Goal: Transaction & Acquisition: Purchase product/service

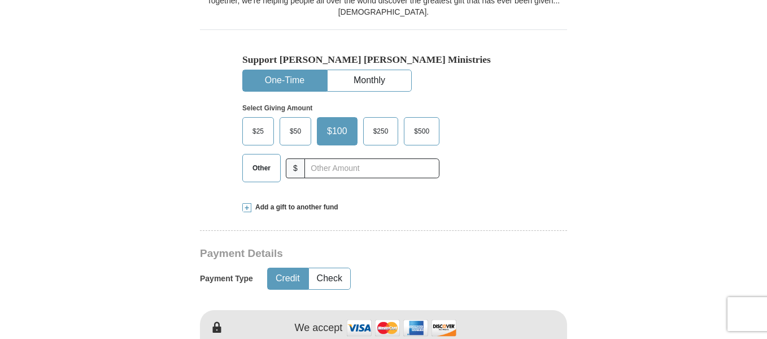
scroll to position [344, 0]
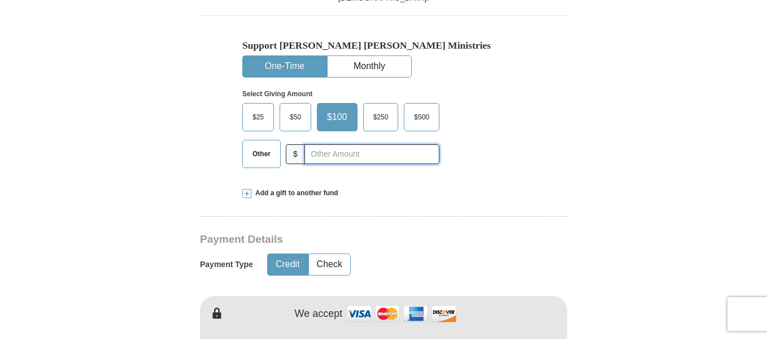
click at [333, 156] on input "text" at bounding box center [372, 154] width 135 height 20
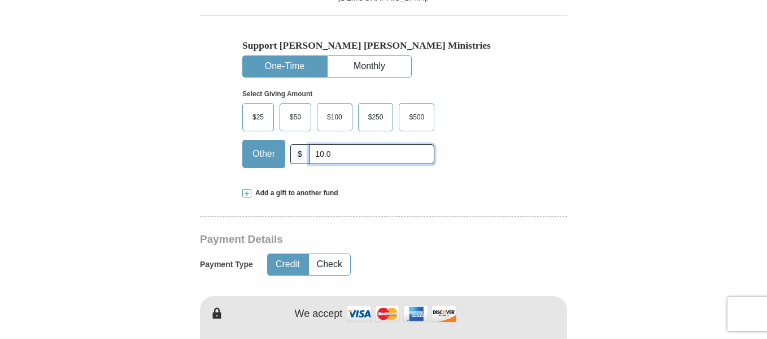
type input "10.00"
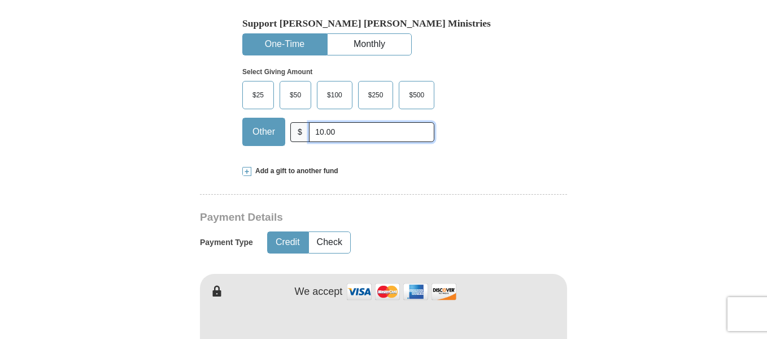
scroll to position [380, 0]
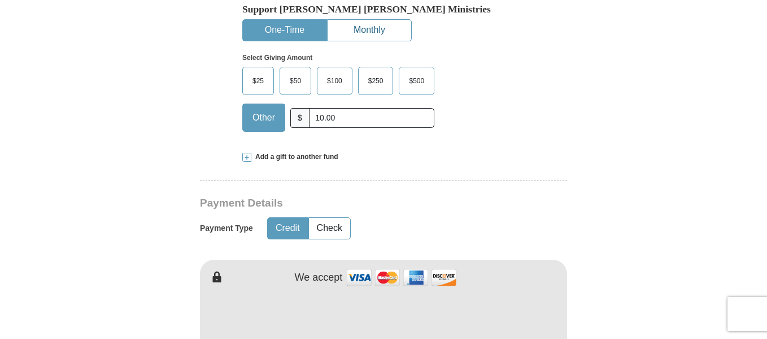
click at [375, 29] on button "Monthly" at bounding box center [370, 30] width 84 height 21
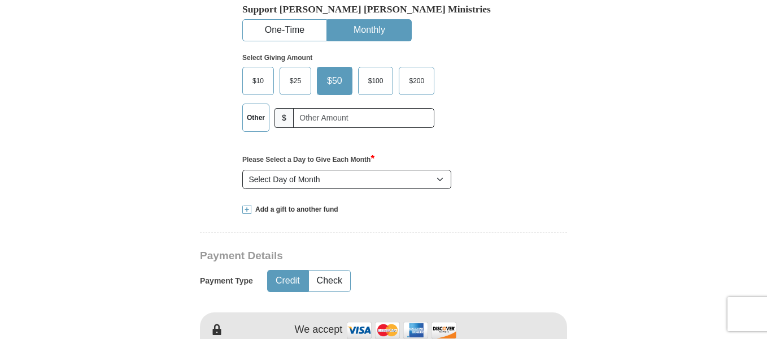
click at [259, 80] on span "$10" at bounding box center [258, 80] width 23 height 17
click at [0, 0] on input "$10" at bounding box center [0, 0] width 0 height 0
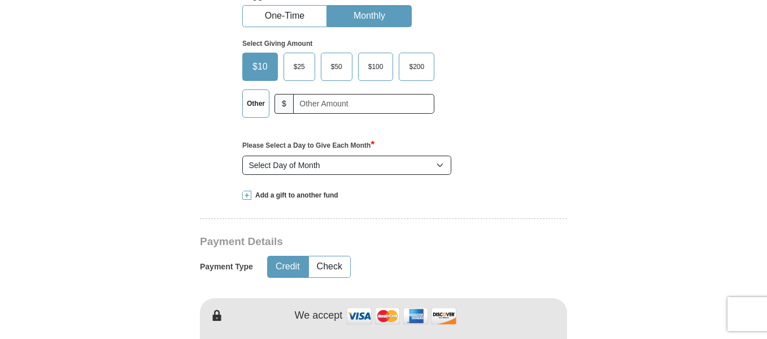
scroll to position [398, 0]
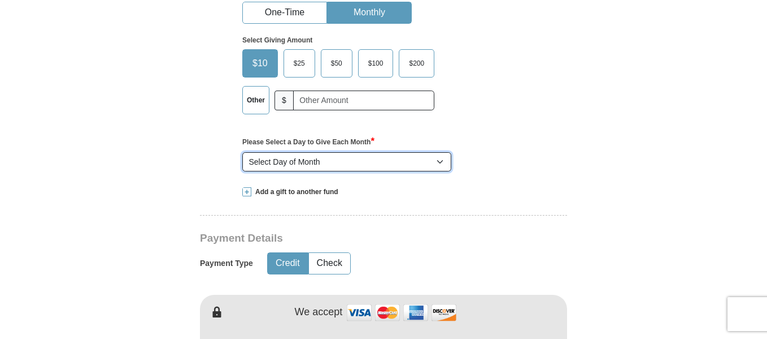
click at [440, 164] on select "Select Day of Month 1 2 3 4 5 6 7 8 9 10 11 12 13 14 15 16 17 18 19 20 21 22 23…" at bounding box center [346, 161] width 209 height 19
select select "20"
click at [242, 152] on select "Select Day of Month 1 2 3 4 5 6 7 8 9 10 11 12 13 14 15 16 17 18 19 20 21 22 23…" at bounding box center [346, 161] width 209 height 19
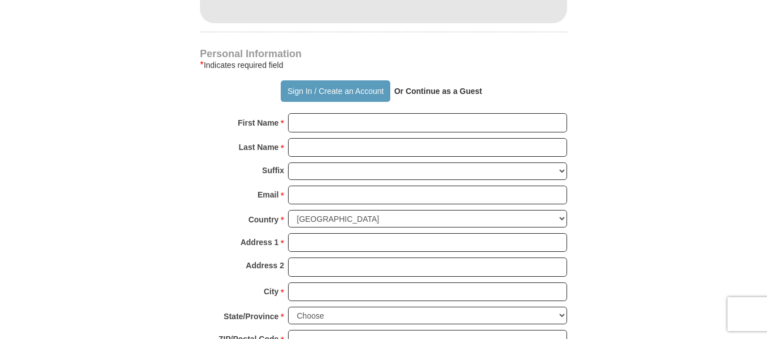
scroll to position [807, 0]
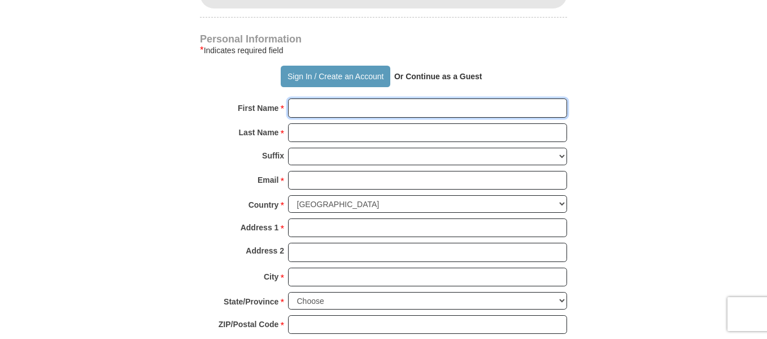
click at [389, 111] on input "First Name *" at bounding box center [427, 107] width 279 height 19
type input "[PERSON_NAME]"
click at [375, 129] on input "Last Name *" at bounding box center [427, 132] width 279 height 19
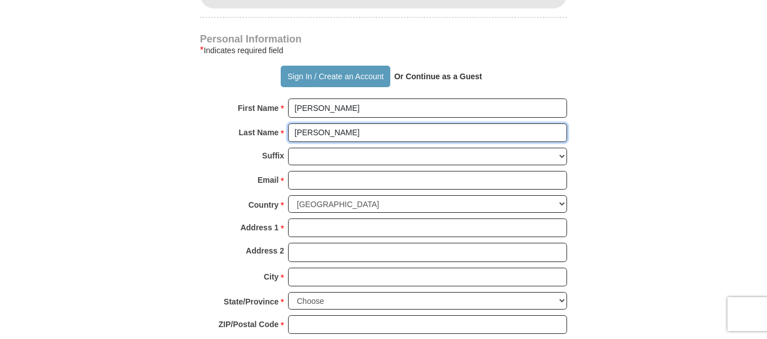
type input "[PERSON_NAME]"
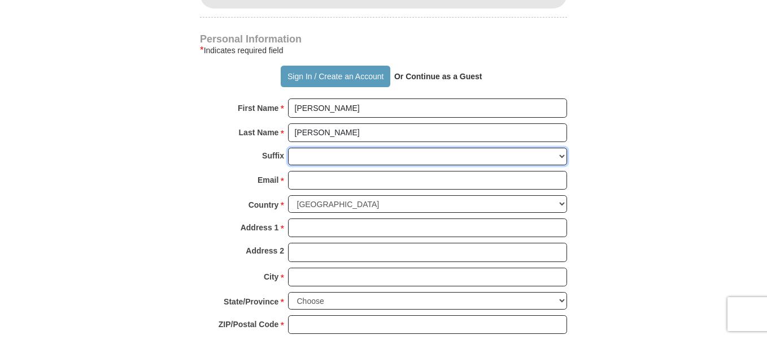
click at [562, 157] on select "[PERSON_NAME] I II III IV V VI" at bounding box center [427, 156] width 279 height 18
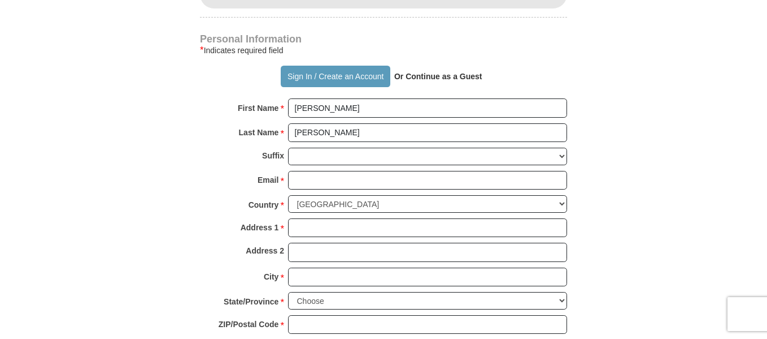
click at [310, 182] on input "Email *" at bounding box center [427, 180] width 279 height 19
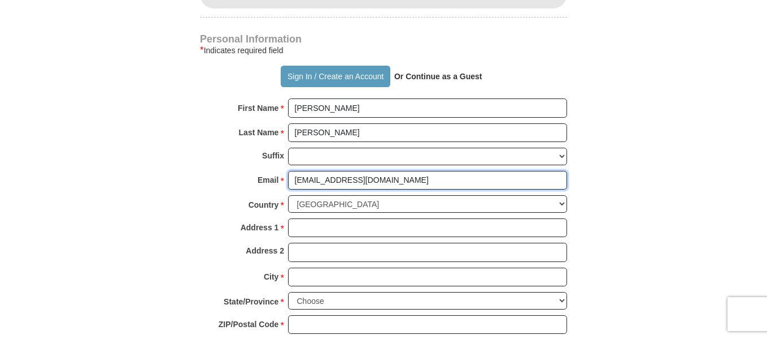
type input "[EMAIL_ADDRESS][DOMAIN_NAME]"
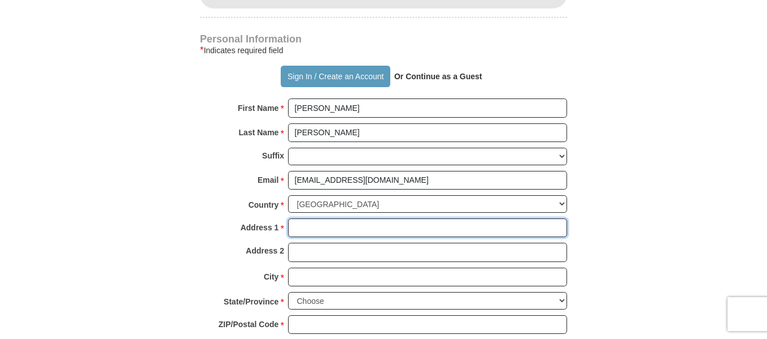
click at [307, 228] on input "Address 1 *" at bounding box center [427, 227] width 279 height 19
type input "[STREET_ADDRESS][PERSON_NAME]"
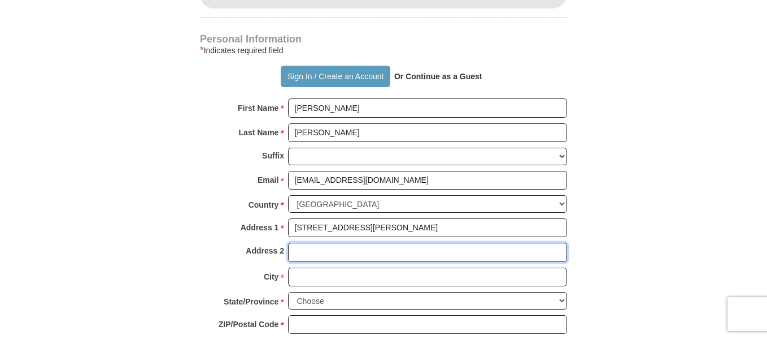
click at [310, 255] on input "Address 2" at bounding box center [427, 251] width 279 height 19
click at [306, 258] on input "Apt3037" at bounding box center [427, 251] width 279 height 19
type input "Apt 3037"
click at [307, 279] on input "City *" at bounding box center [427, 276] width 279 height 19
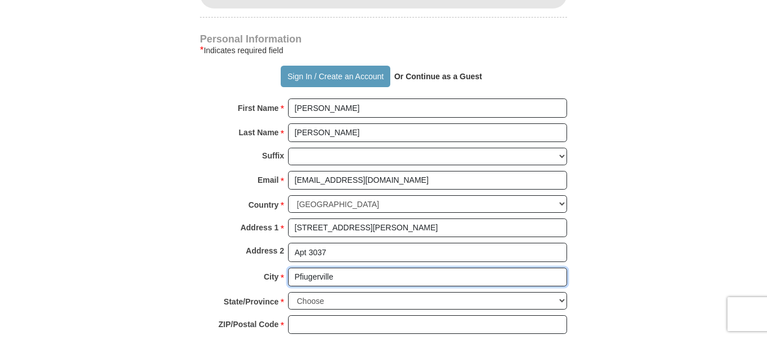
type input "Pfiugerville"
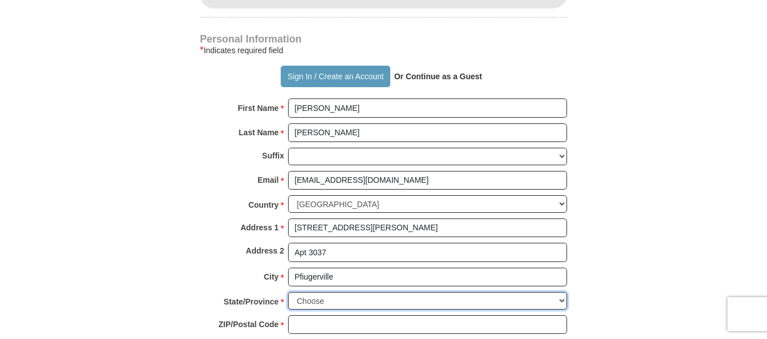
click at [562, 296] on select "Choose [US_STATE] [US_STATE] [US_STATE] [US_STATE] [US_STATE] Armed Forces Amer…" at bounding box center [427, 301] width 279 height 18
select select "[GEOGRAPHIC_DATA]"
click at [288, 292] on select "Choose [US_STATE] [US_STATE] [US_STATE] [US_STATE] [US_STATE] Armed Forces Amer…" at bounding box center [427, 301] width 279 height 18
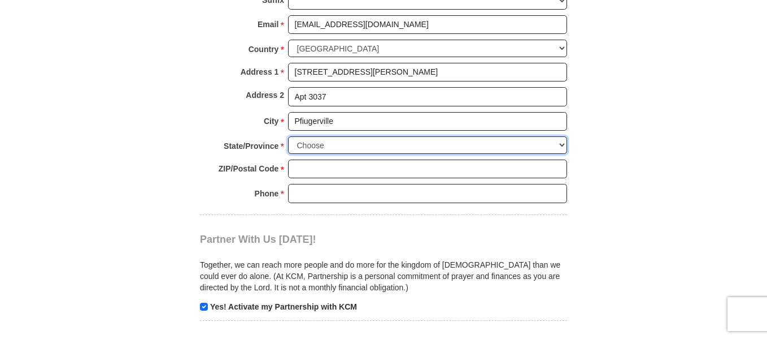
scroll to position [970, 0]
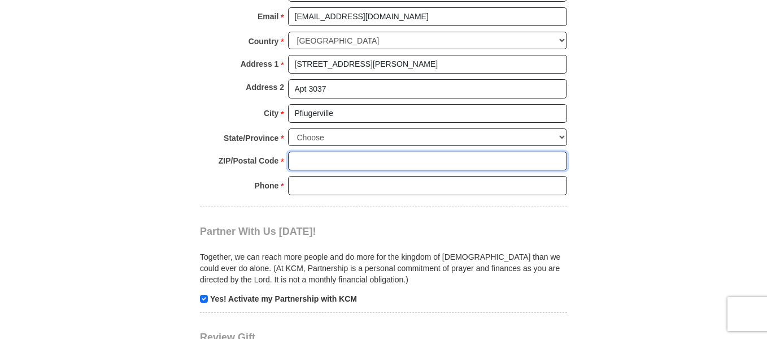
click at [428, 156] on input "ZIP/Postal Code *" at bounding box center [427, 160] width 279 height 19
type input "78660"
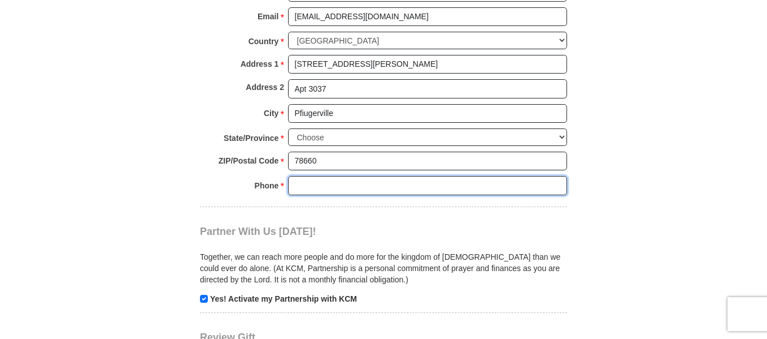
click at [401, 185] on input "Phone * *" at bounding box center [427, 185] width 279 height 19
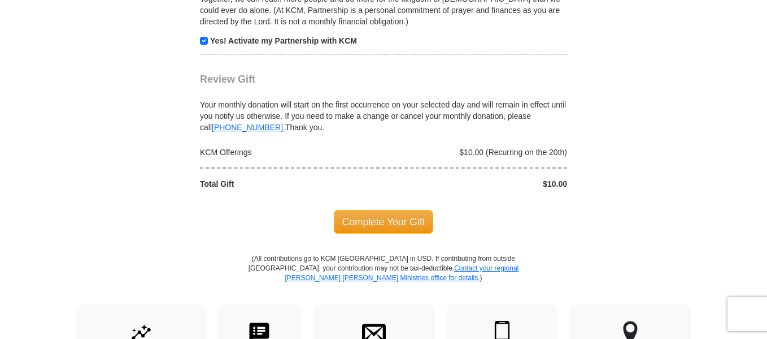
scroll to position [1239, 0]
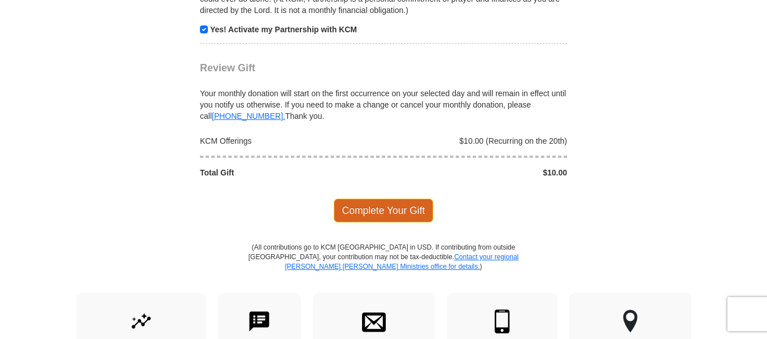
type input "8327279105"
click at [374, 207] on span "Complete Your Gift" at bounding box center [384, 210] width 100 height 24
